Goal: Information Seeking & Learning: Understand process/instructions

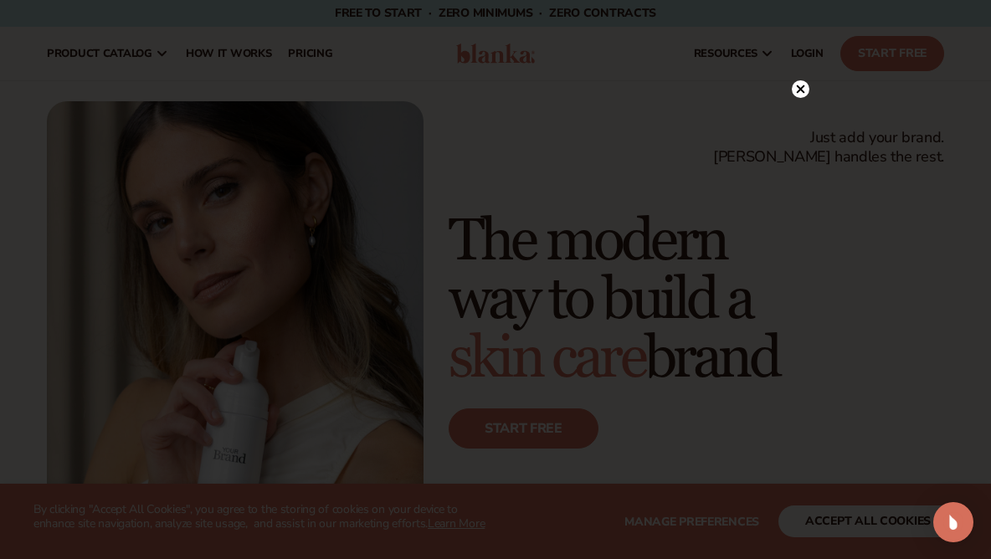
click at [800, 90] on icon at bounding box center [801, 89] width 8 height 8
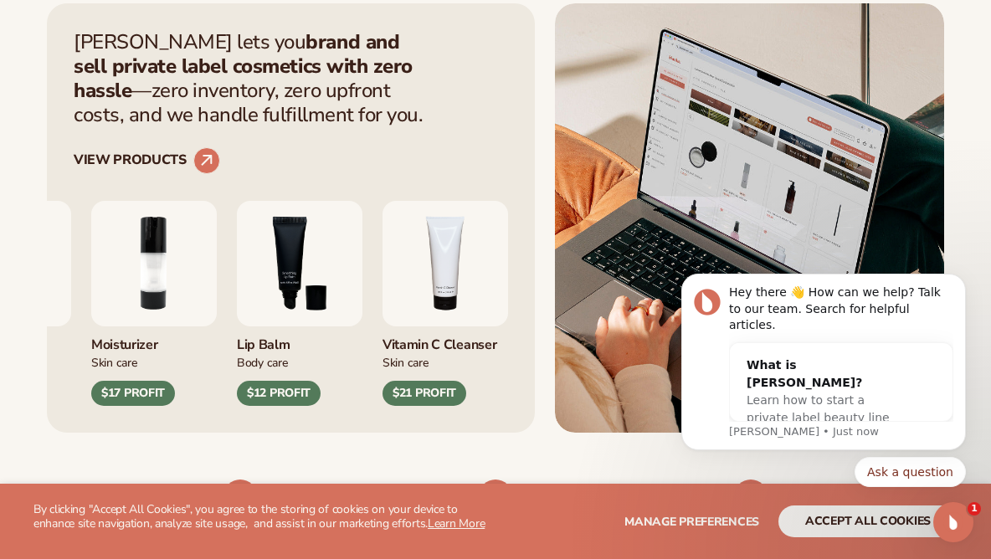
scroll to position [593, 0]
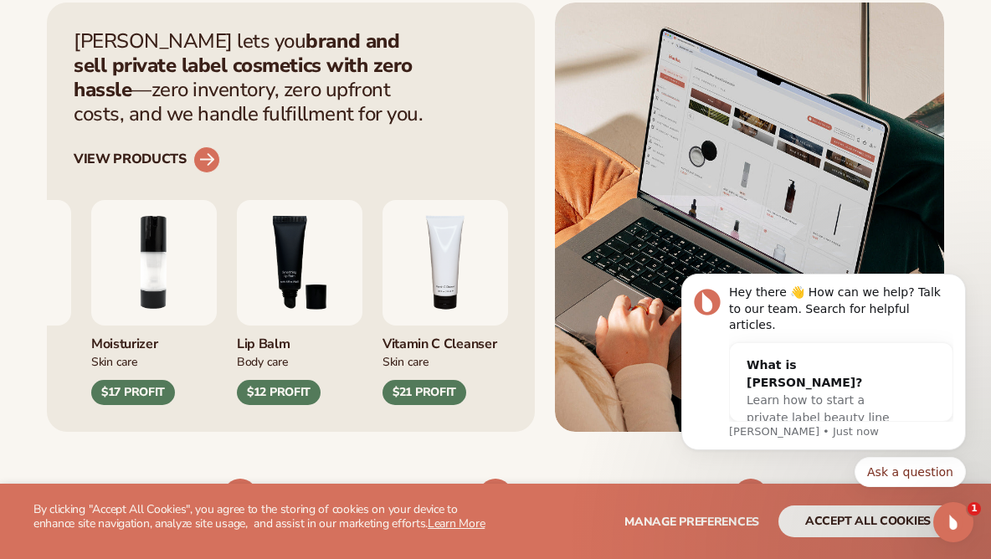
click at [200, 155] on circle at bounding box center [206, 159] width 37 height 37
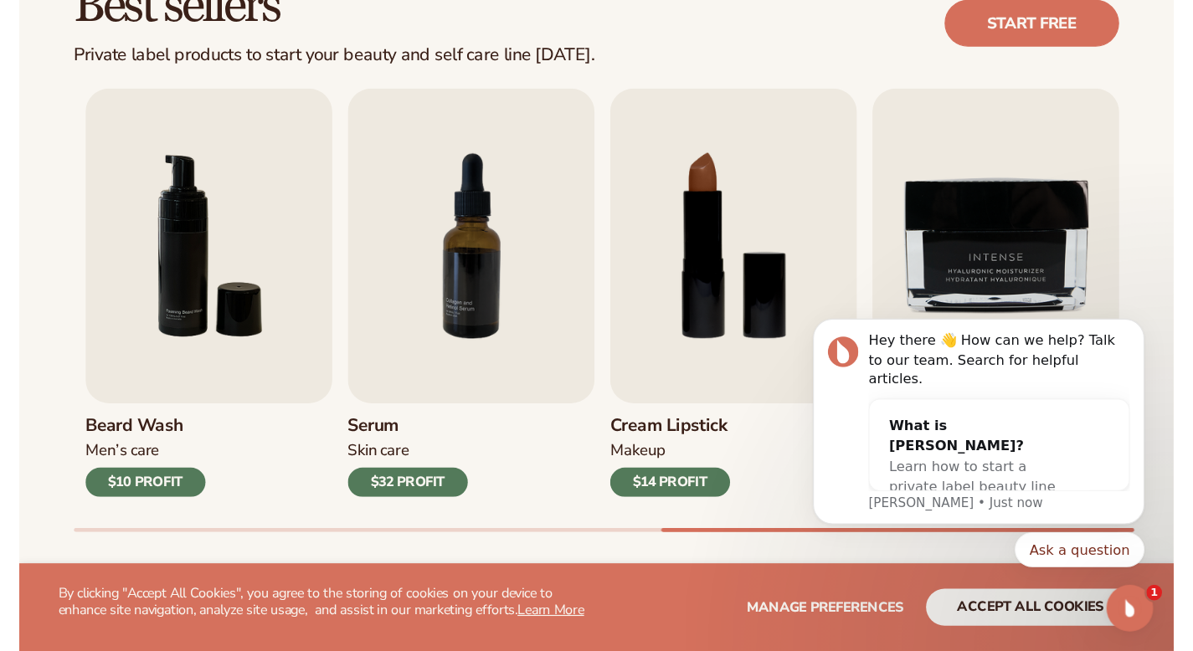
scroll to position [511, 0]
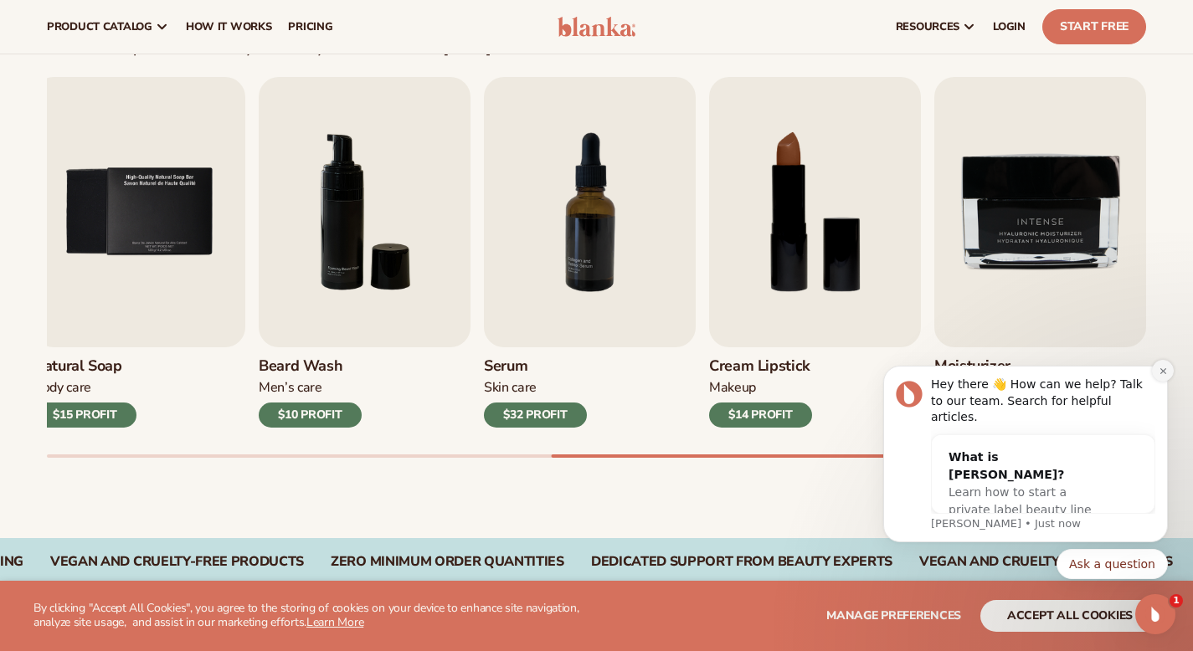
click at [1003, 382] on button "Dismiss notification" at bounding box center [1163, 371] width 22 height 22
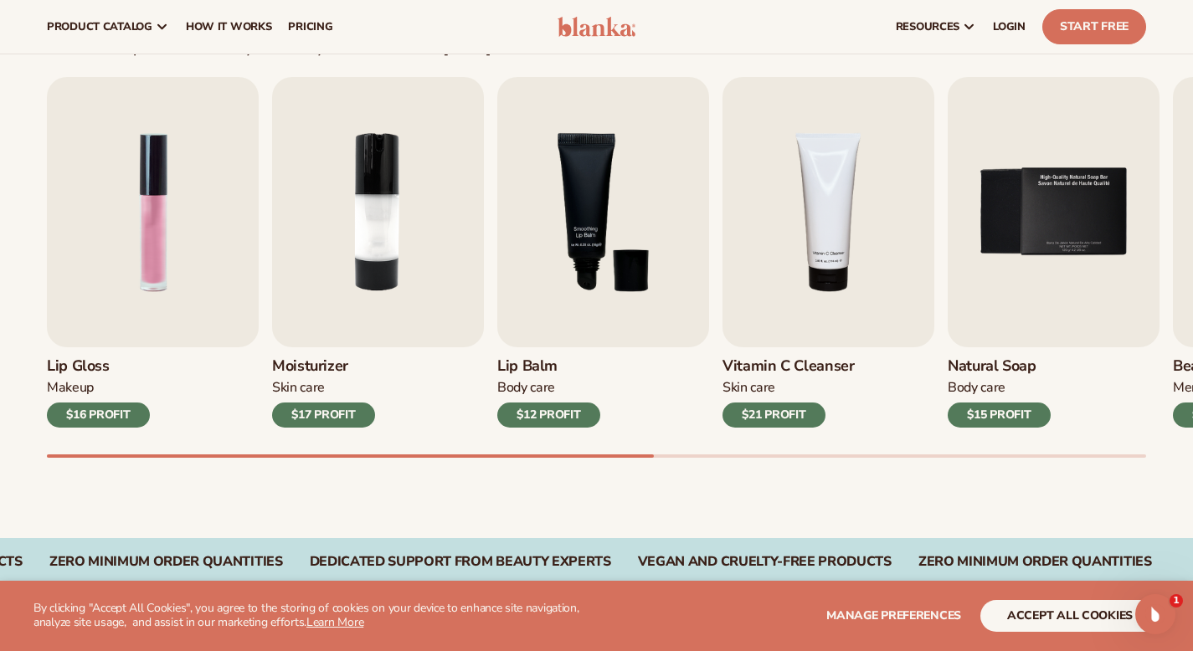
click at [386, 458] on div at bounding box center [350, 455] width 607 height 3
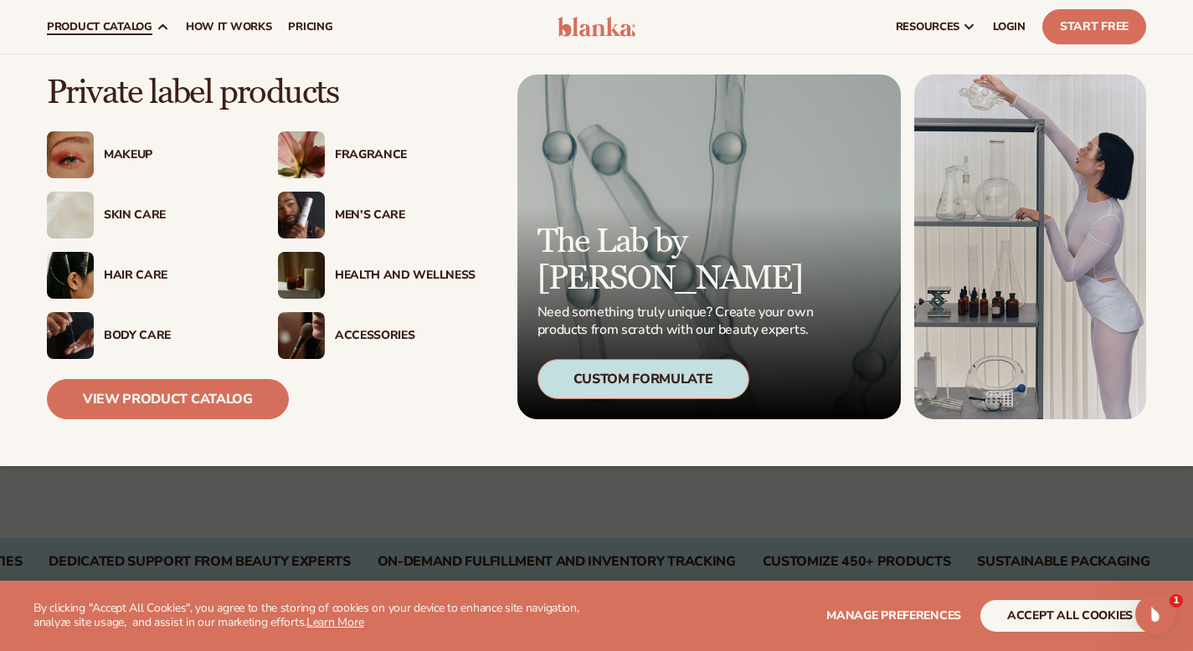
click at [348, 151] on div "Fragrance" at bounding box center [405, 155] width 141 height 14
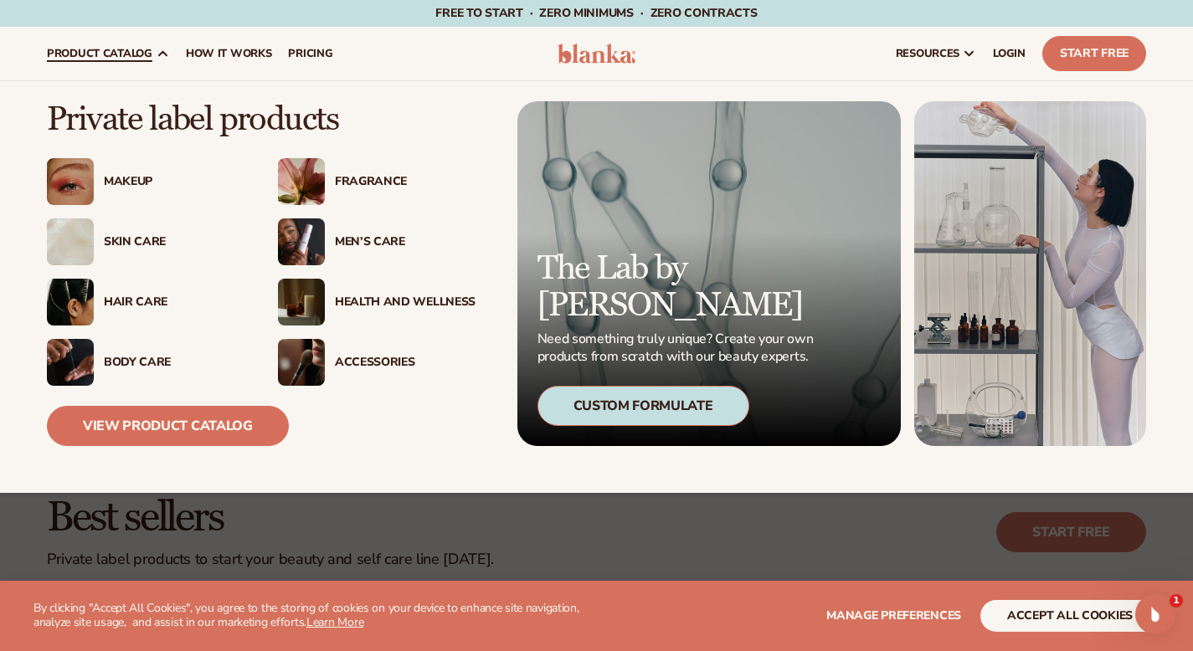
click at [138, 51] on span "product catalog" at bounding box center [99, 53] width 105 height 13
click at [364, 182] on div "Fragrance" at bounding box center [405, 182] width 141 height 14
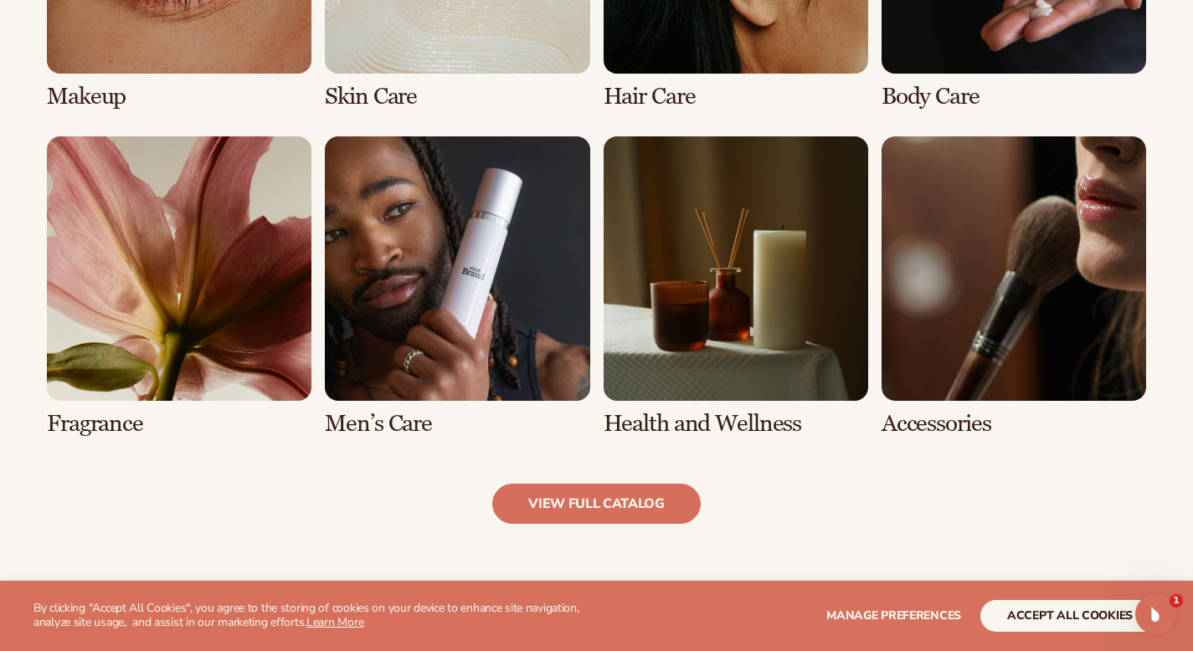
scroll to position [1495, 0]
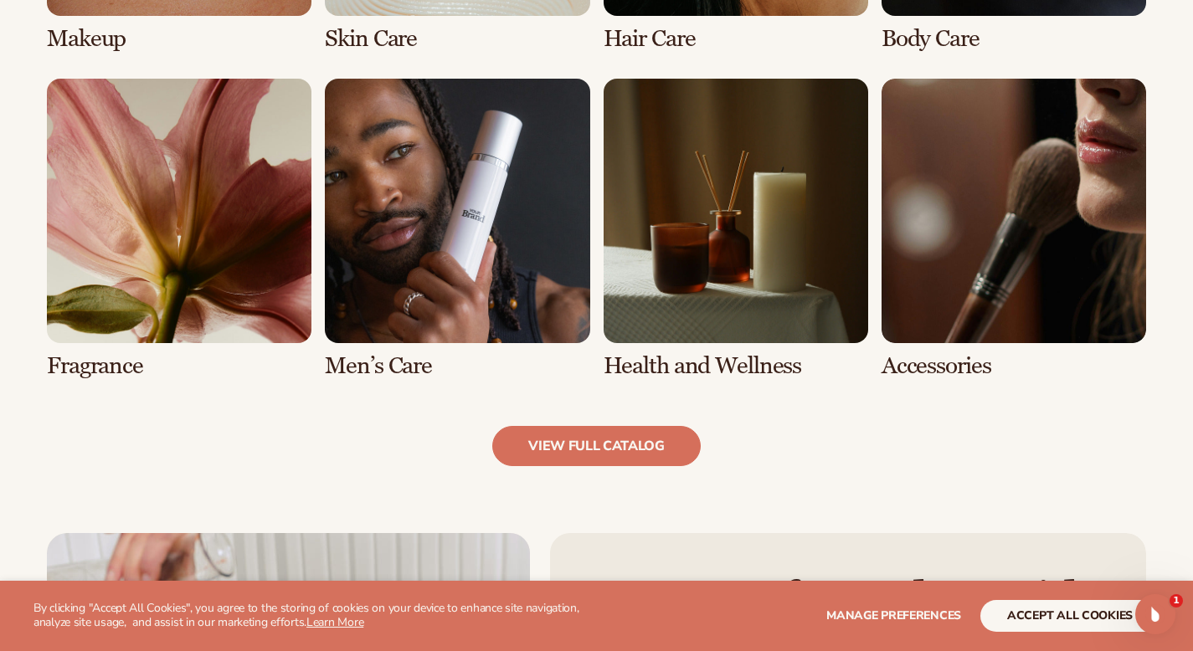
click at [66, 379] on link "5 / 8" at bounding box center [179, 229] width 264 height 300
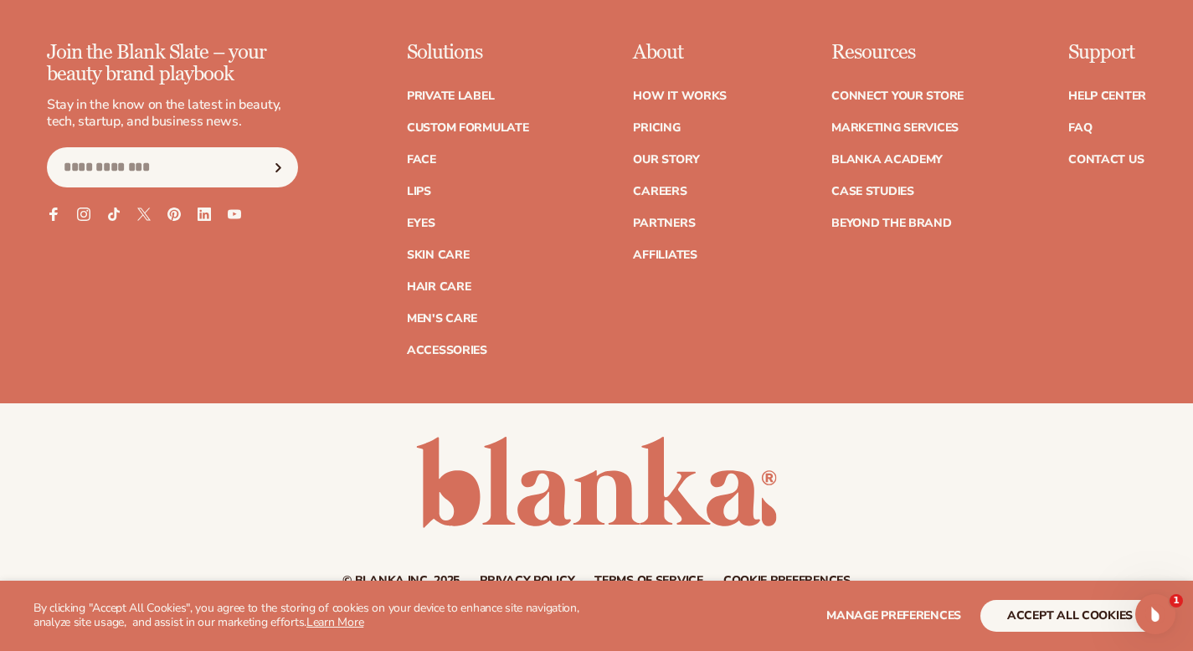
scroll to position [3036, 0]
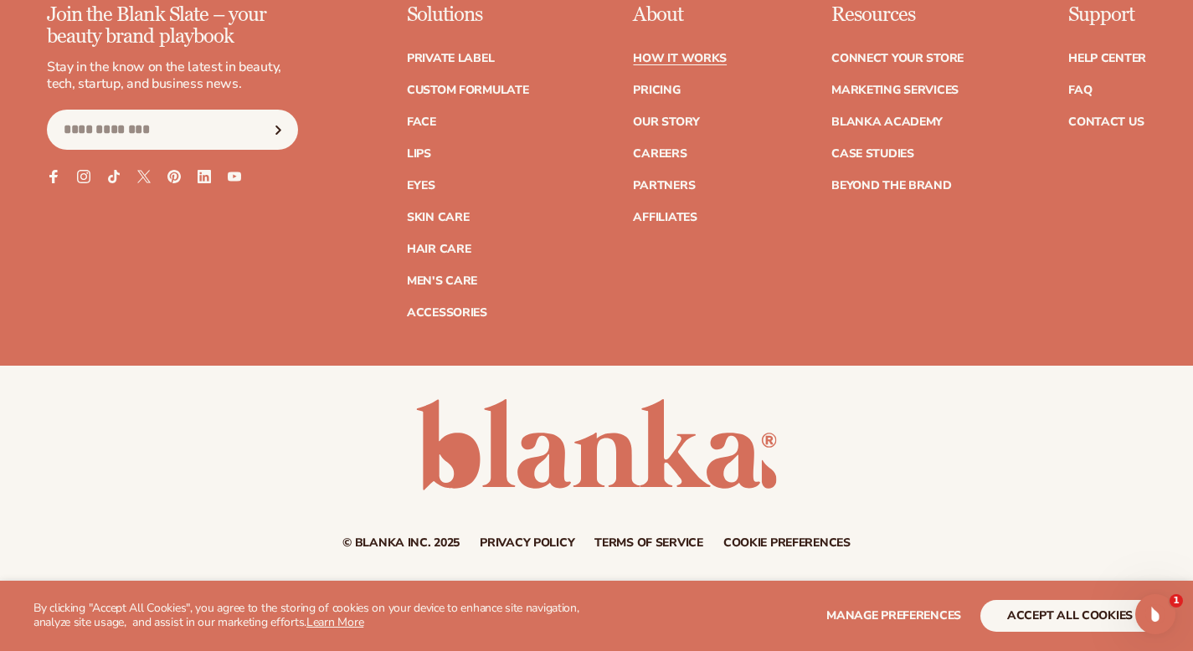
click at [669, 61] on link "How It Works" at bounding box center [680, 59] width 94 height 12
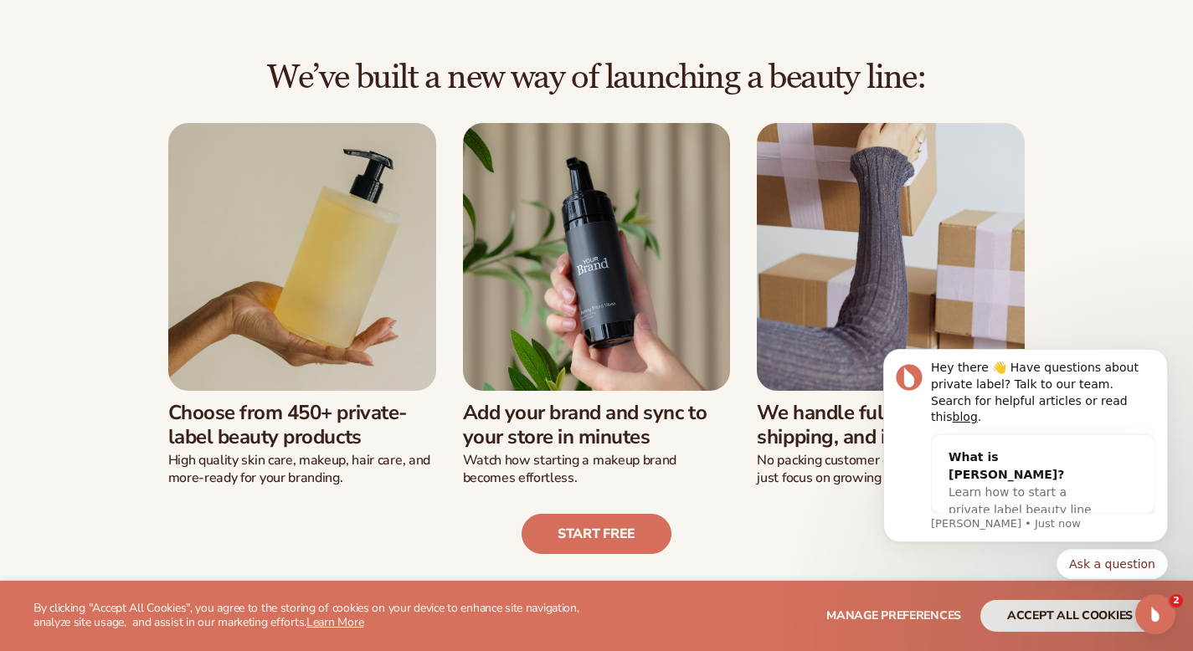
click at [1132, 55] on div "We’ve built a new way of launching a beauty line: Choose from 450+ private-labe…" at bounding box center [596, 273] width 1193 height 562
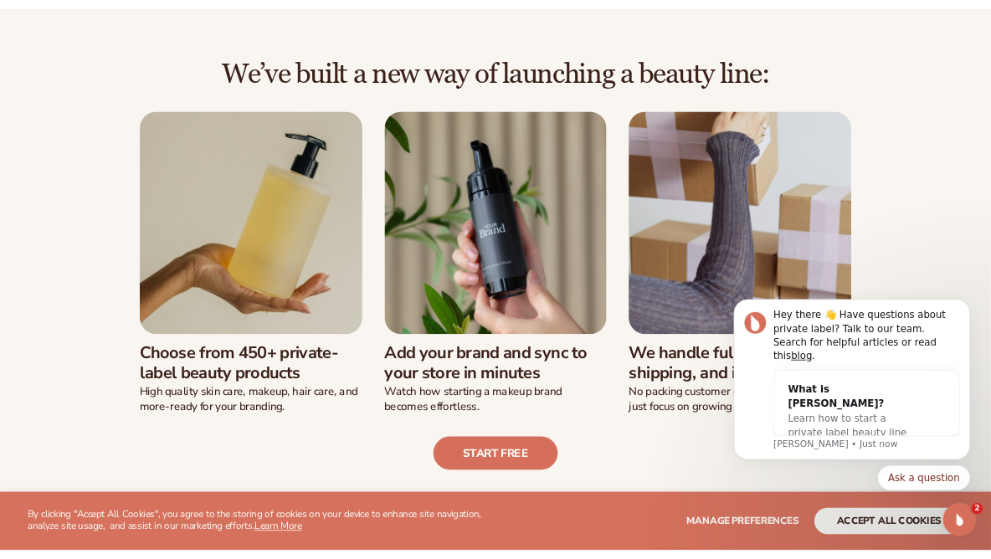
scroll to position [328, 0]
